Goal: Communication & Community: Answer question/provide support

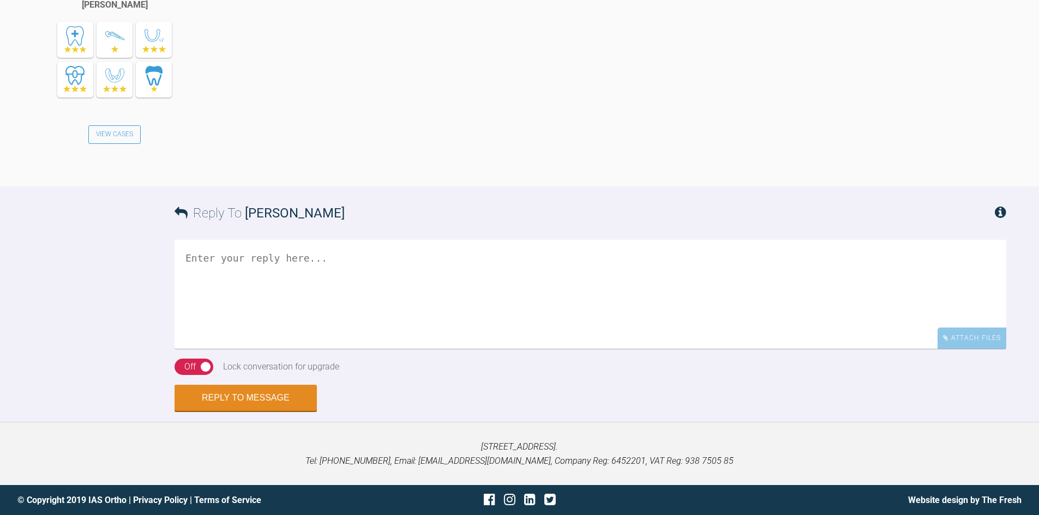
scroll to position [1561, 0]
click at [180, 375] on div "On Off" at bounding box center [193, 367] width 39 height 16
click at [194, 288] on textarea at bounding box center [590, 294] width 832 height 109
type textarea "Awesome! You to have a great one :-)"
click at [275, 412] on button "Reply to Message" at bounding box center [245, 399] width 142 height 26
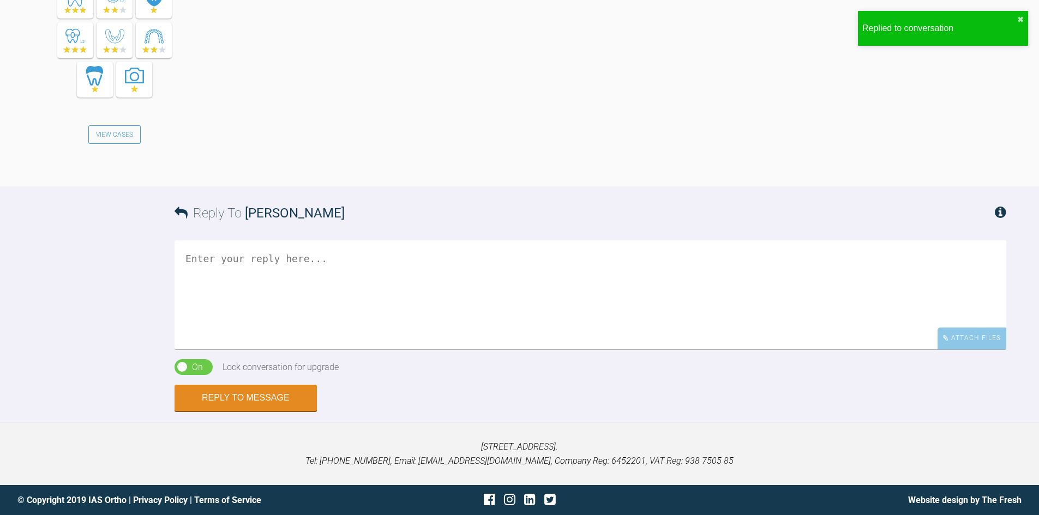
scroll to position [1974, 0]
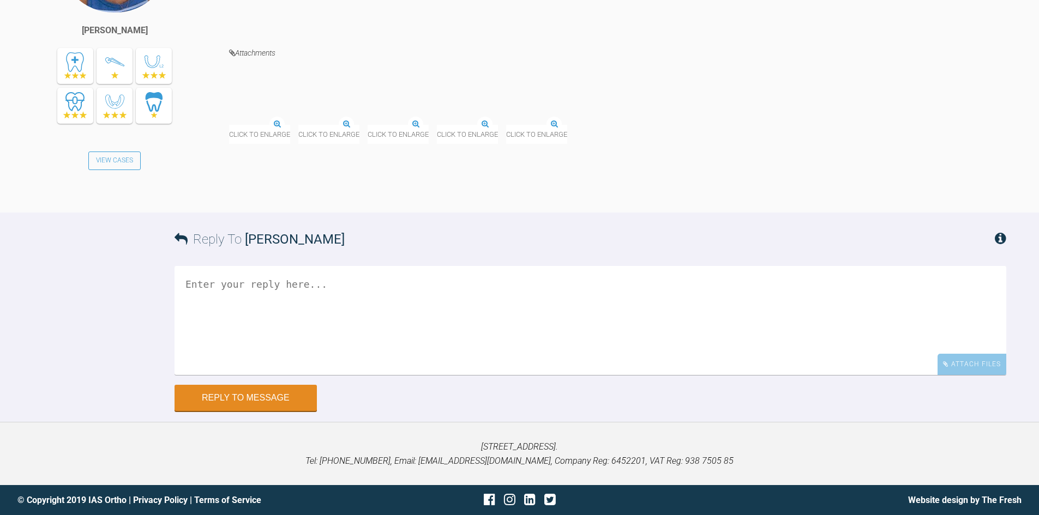
scroll to position [15262, 0]
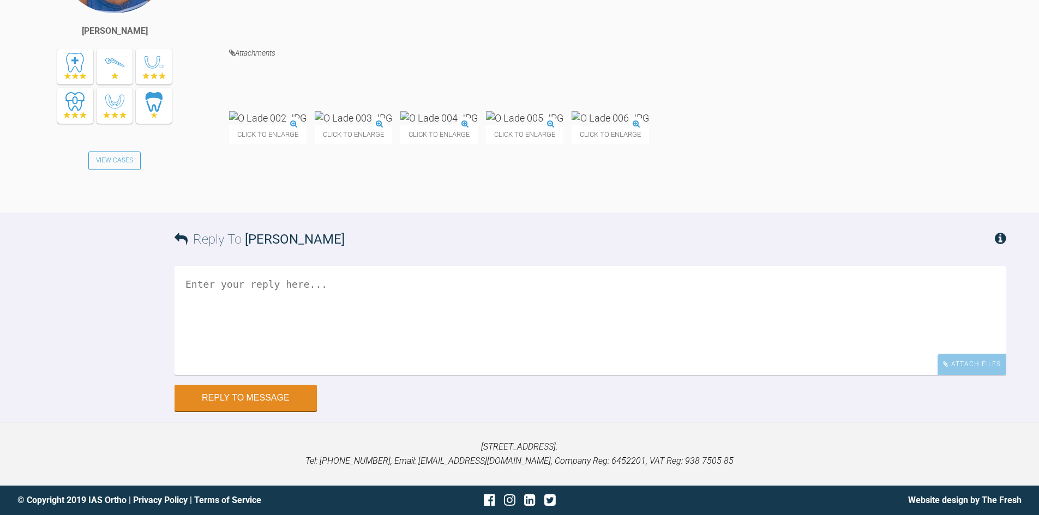
click at [250, 333] on textarea at bounding box center [590, 320] width 832 height 109
type textarea "Good looking good - finish once you are both happy."
click at [230, 412] on button "Reply to Message" at bounding box center [245, 399] width 142 height 26
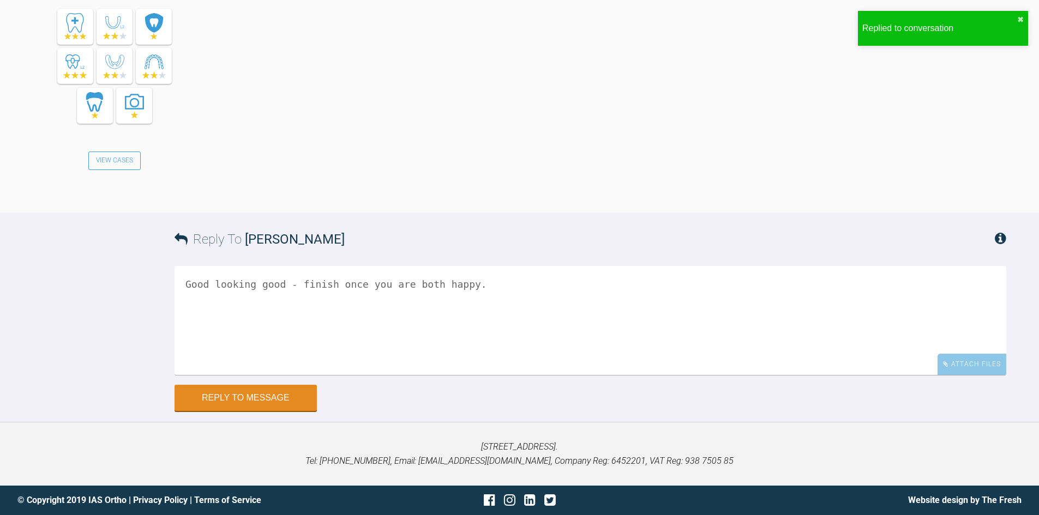
scroll to position [15711, 0]
